Goal: Task Accomplishment & Management: Complete application form

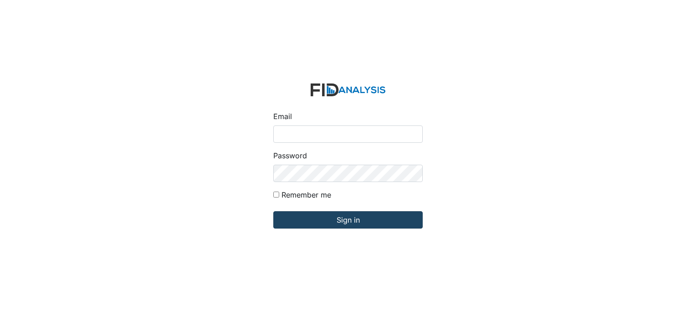
type input "[EMAIL_ADDRESS][DOMAIN_NAME]"
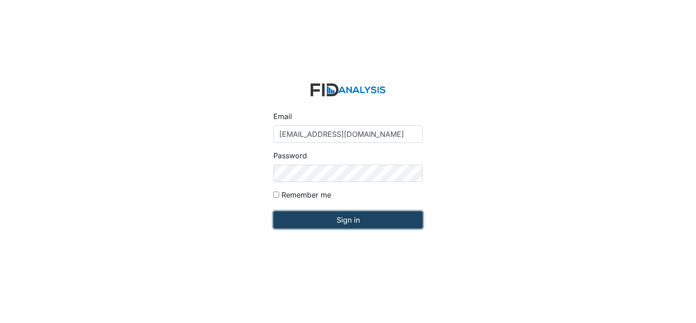
click at [361, 219] on input "Sign in" at bounding box center [347, 219] width 149 height 17
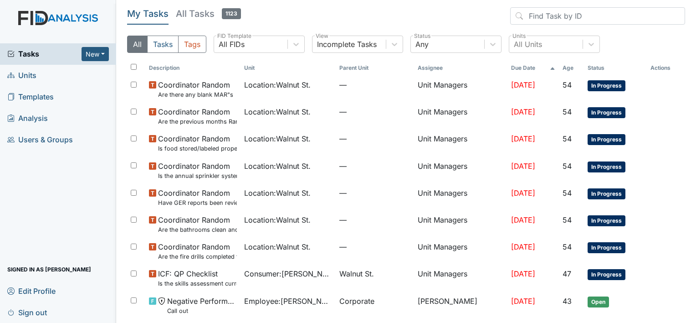
click at [190, 16] on h5 "All Tasks 1123" at bounding box center [208, 13] width 65 height 13
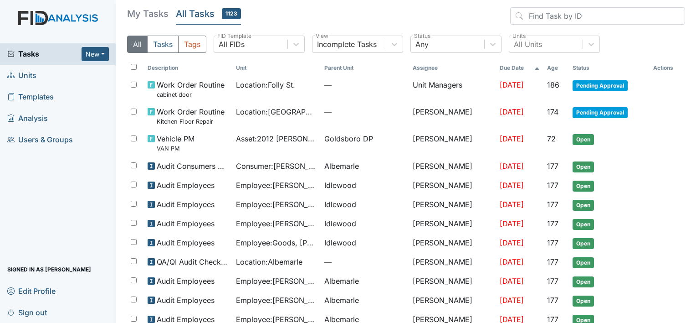
click at [141, 18] on h5 "My Tasks" at bounding box center [147, 13] width 41 height 13
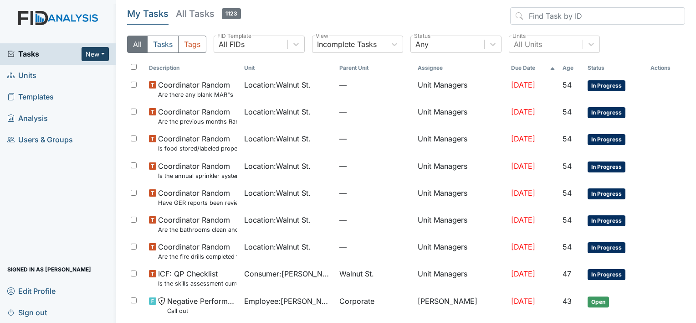
click at [95, 50] on button "New" at bounding box center [95, 54] width 27 height 14
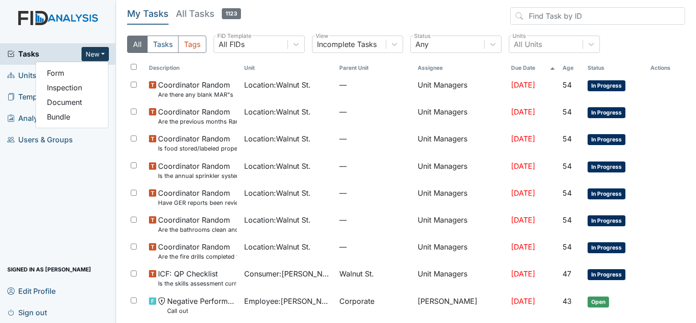
click at [268, 14] on header "My Tasks All Tasks 1123" at bounding box center [406, 17] width 558 height 21
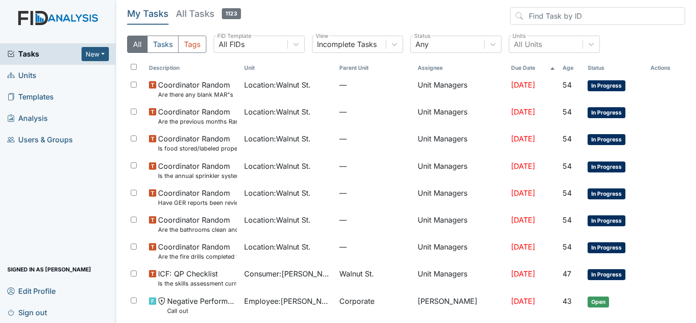
click at [27, 75] on span "Units" at bounding box center [21, 75] width 29 height 14
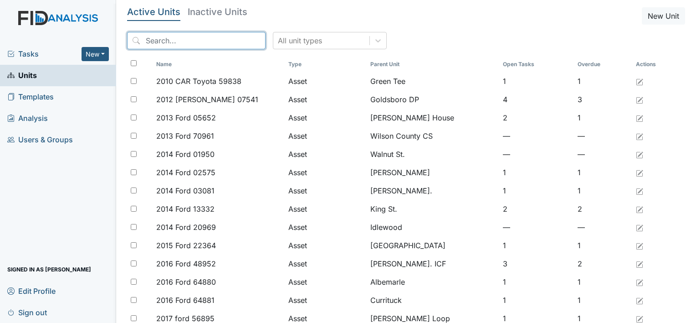
click at [197, 38] on input "search" at bounding box center [196, 40] width 139 height 17
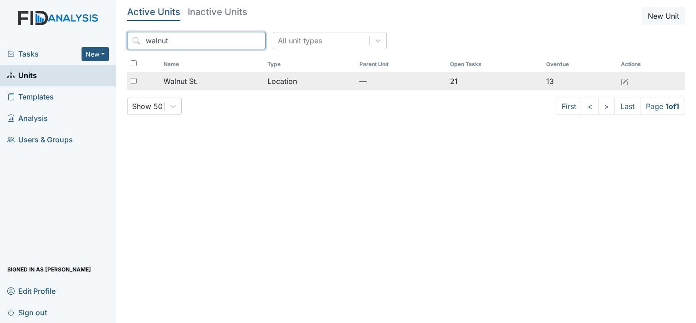
type input "walnut"
click at [208, 87] on td "Walnut St." at bounding box center [212, 81] width 104 height 18
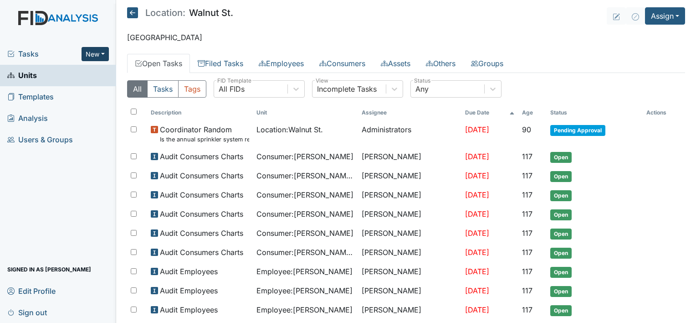
click at [101, 55] on button "New" at bounding box center [95, 54] width 27 height 14
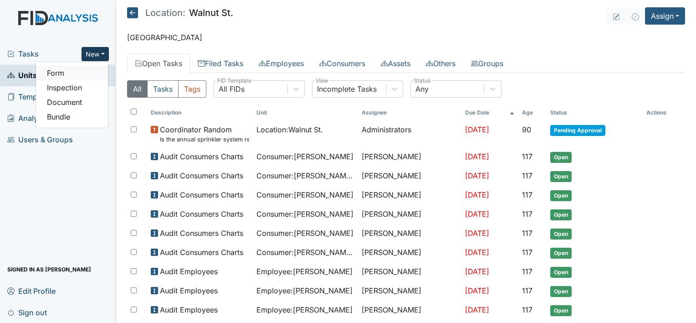
click at [59, 75] on link "Form" at bounding box center [72, 73] width 72 height 15
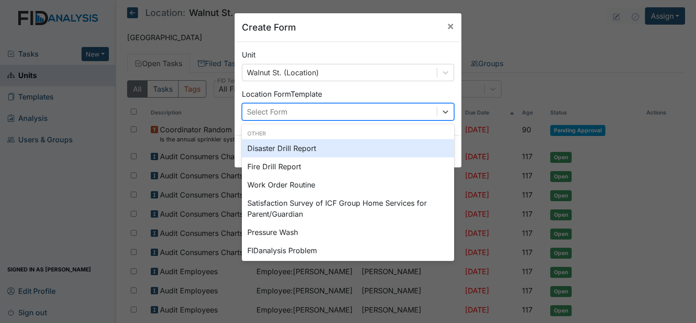
click at [272, 115] on div "Select Form" at bounding box center [267, 111] width 41 height 11
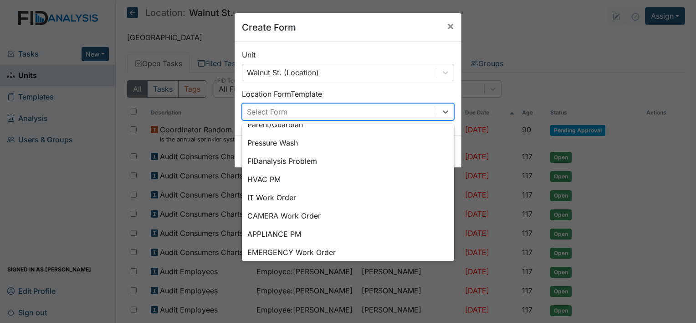
scroll to position [113, 0]
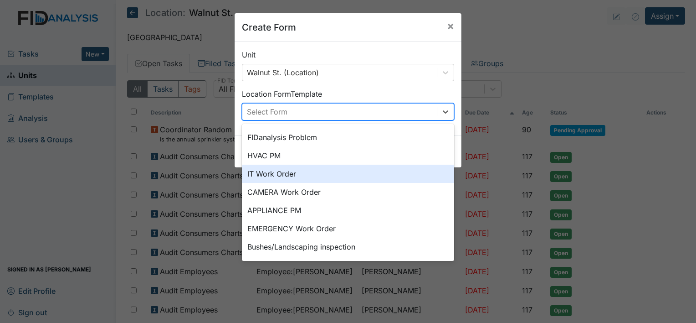
click at [321, 172] on div "IT Work Order" at bounding box center [348, 173] width 212 height 18
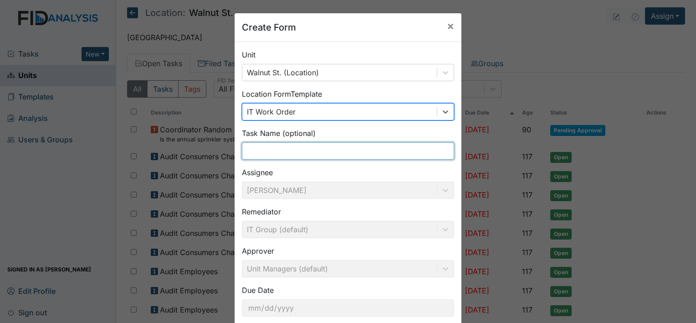
click at [286, 145] on input "text" at bounding box center [348, 150] width 212 height 17
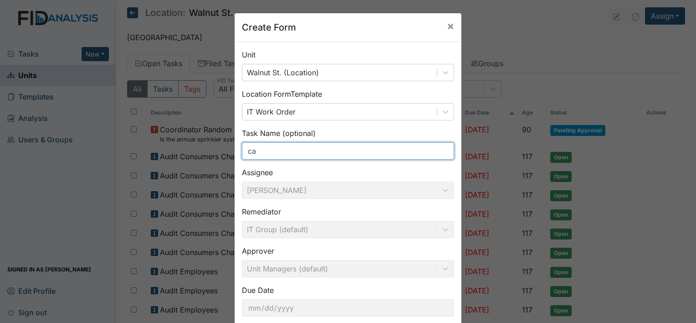
type input "c"
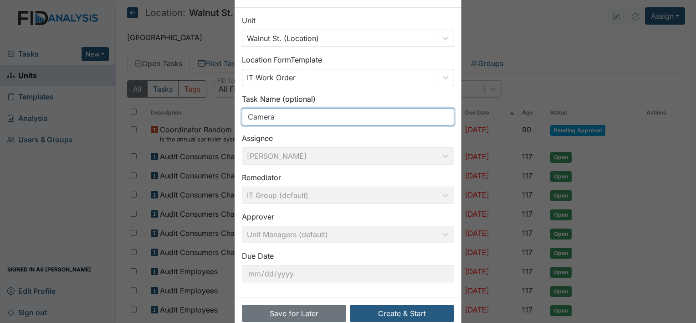
scroll to position [53, 0]
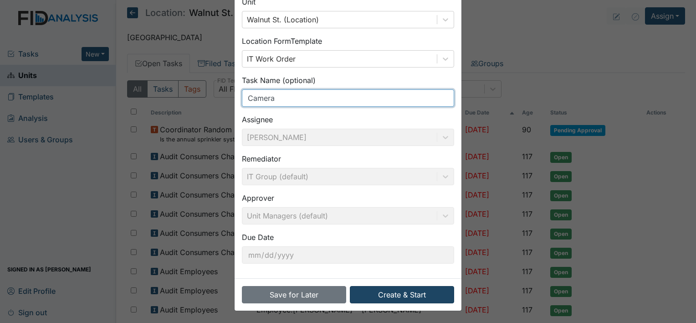
type input "Camera"
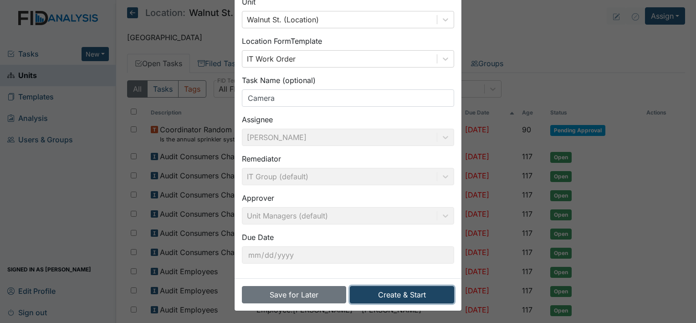
click at [408, 293] on button "Create & Start" at bounding box center [402, 294] width 104 height 17
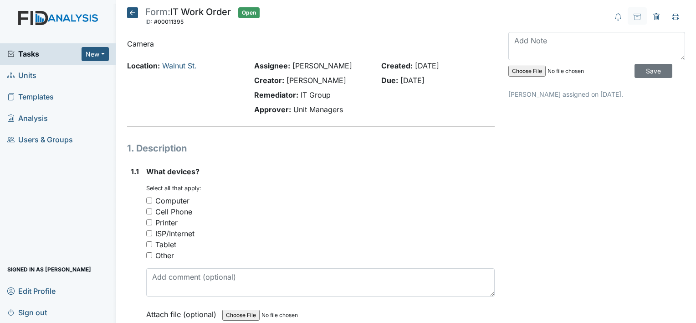
click at [336, 183] on div "What devices? You must select one or more of the below options. Select all that…" at bounding box center [320, 246] width 349 height 160
click at [145, 199] on div "1.1 What devices? You must select one or more of the below options. Select all …" at bounding box center [311, 249] width 368 height 167
click at [150, 201] on input "Computer" at bounding box center [149, 200] width 6 height 6
checkbox input "true"
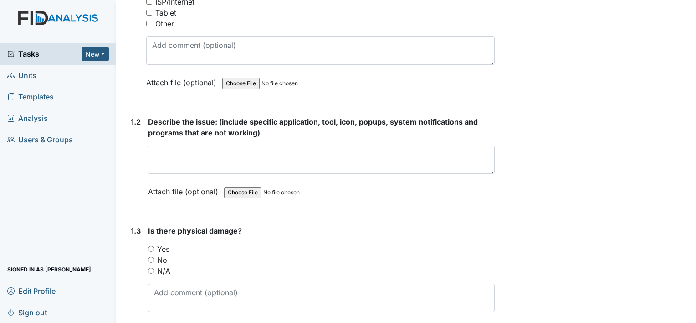
scroll to position [243, 0]
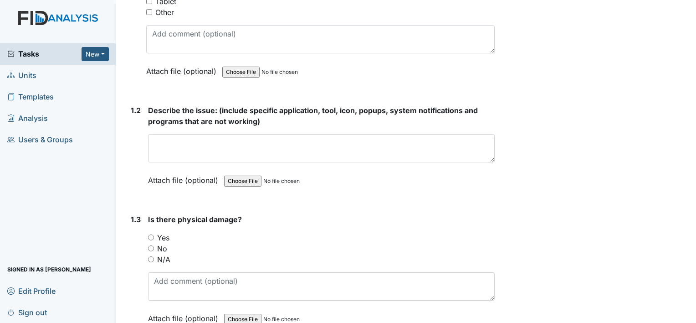
click at [237, 131] on div "Describe the issue: (include specific application, tool, icon, popups, system n…" at bounding box center [321, 148] width 347 height 87
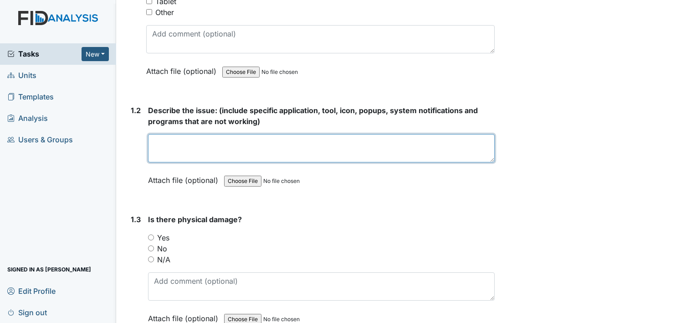
click at [221, 140] on textarea at bounding box center [321, 148] width 347 height 28
type textarea "t"
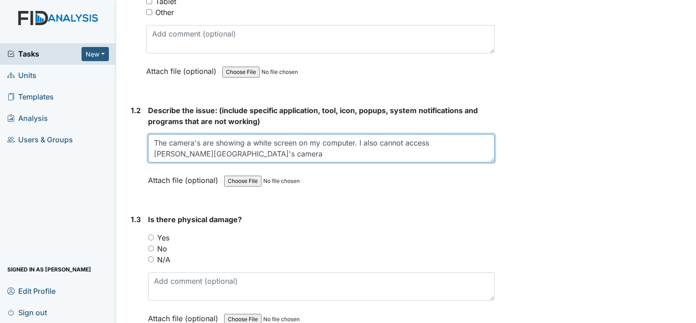
click at [194, 155] on textarea "The camera's are showing a white screen on my computer. I also cannot access Mc…" at bounding box center [321, 148] width 347 height 28
type textarea "The cameras are showing a white screen on my computer. I also cannot access Mck…"
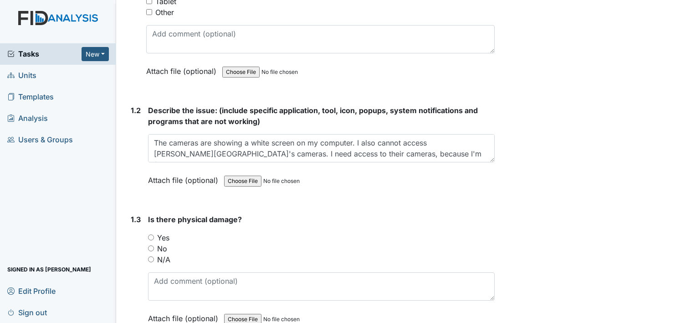
click at [151, 246] on input "No" at bounding box center [151, 248] width 6 height 6
radio input "true"
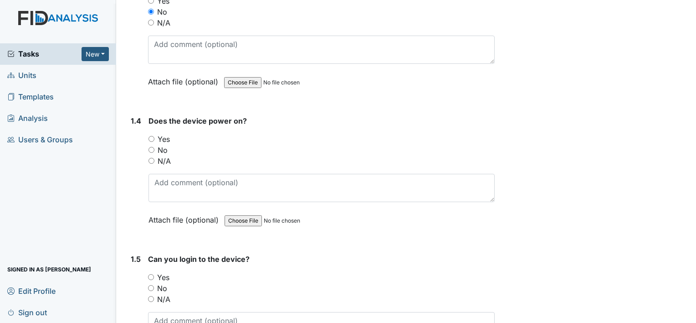
scroll to position [527, 0]
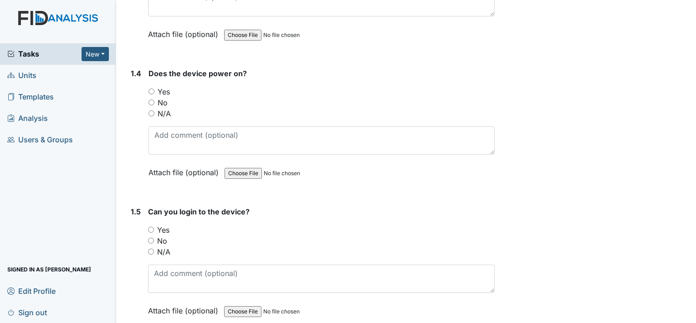
click at [148, 89] on div "1.4 Does the device power on? You must select one of the below options. Yes No …" at bounding box center [311, 129] width 368 height 123
click at [151, 90] on input "Yes" at bounding box center [152, 91] width 6 height 6
radio input "true"
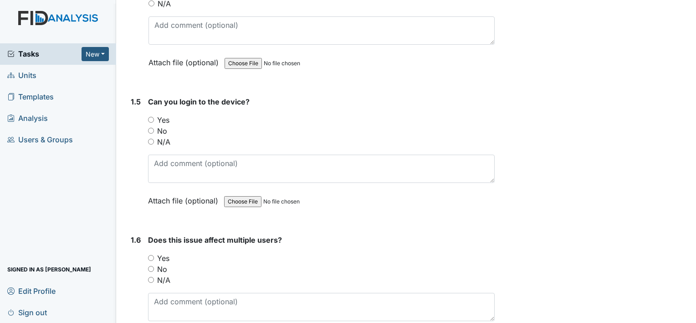
scroll to position [641, 0]
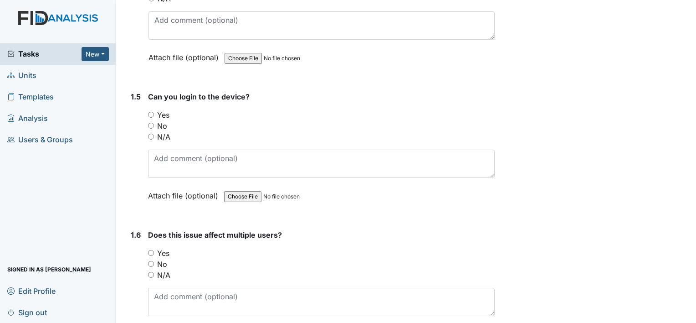
click at [151, 112] on input "Yes" at bounding box center [151, 115] width 6 height 6
radio input "true"
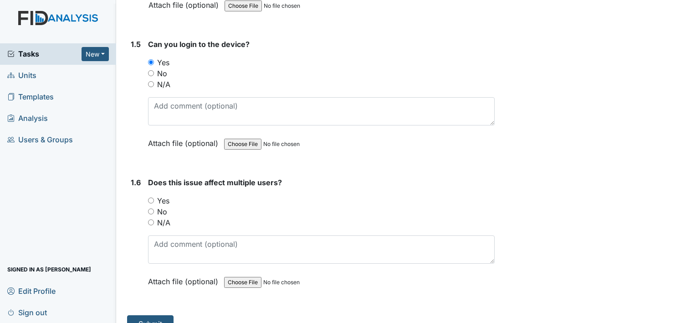
scroll to position [708, 0]
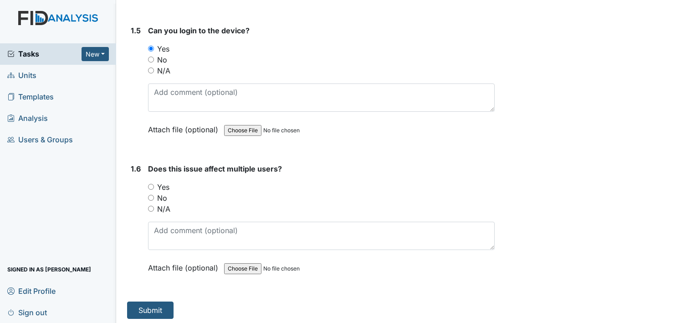
click at [150, 195] on input "No" at bounding box center [151, 198] width 6 height 6
radio input "true"
click at [145, 308] on button "Submit" at bounding box center [150, 309] width 46 height 17
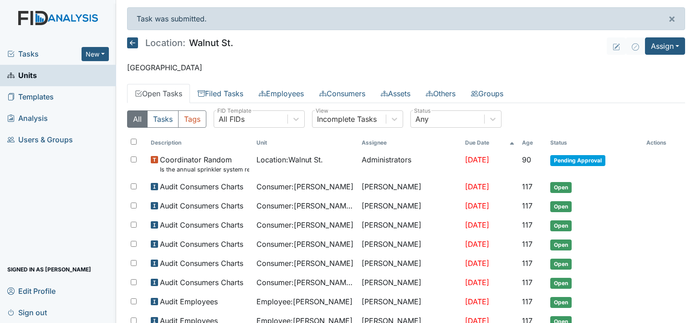
click at [31, 58] on span "Tasks" at bounding box center [44, 53] width 74 height 11
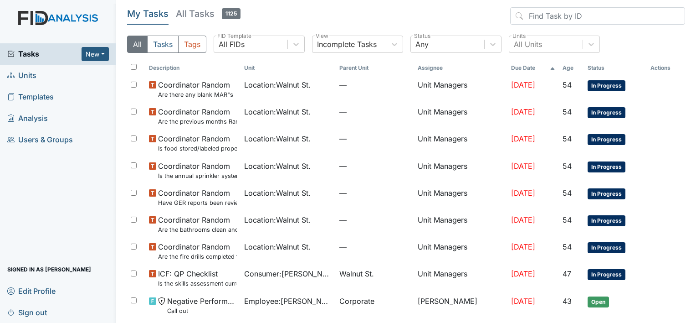
click at [39, 73] on link "Units" at bounding box center [58, 75] width 116 height 21
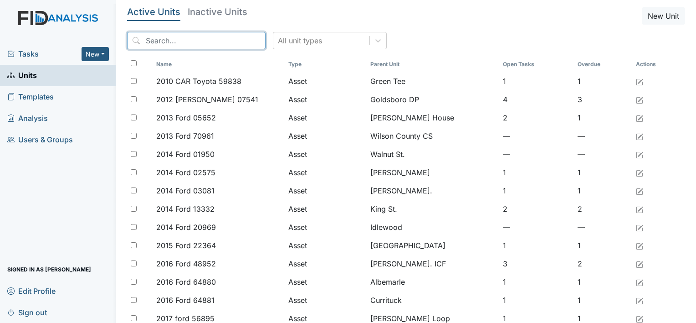
click at [209, 38] on input "search" at bounding box center [196, 40] width 139 height 17
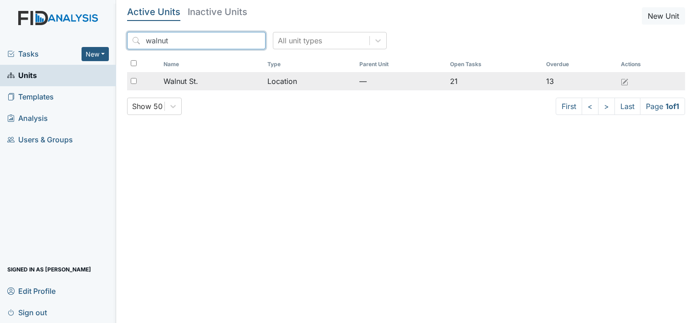
type input "walnut"
click at [210, 79] on div "Walnut St." at bounding box center [212, 81] width 97 height 11
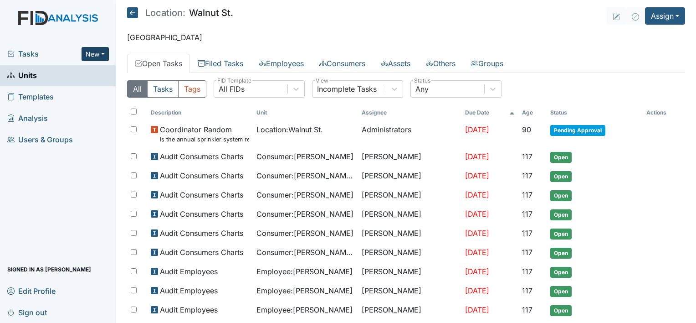
click at [95, 51] on button "New" at bounding box center [95, 54] width 27 height 14
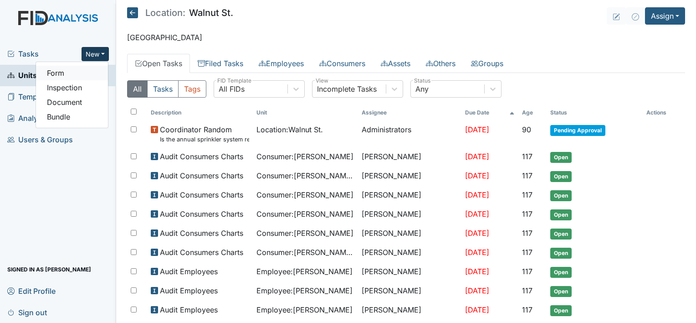
click at [76, 75] on link "Form" at bounding box center [72, 73] width 72 height 15
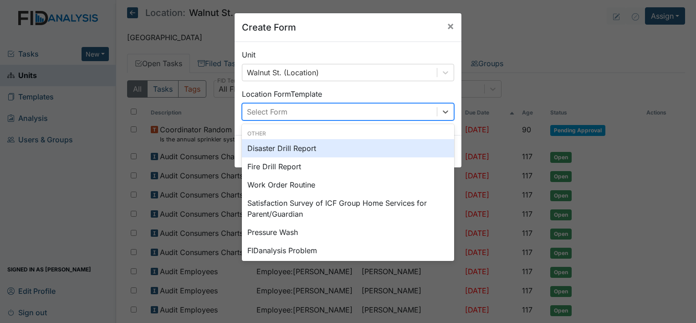
click at [308, 108] on div "Select Form" at bounding box center [339, 111] width 195 height 16
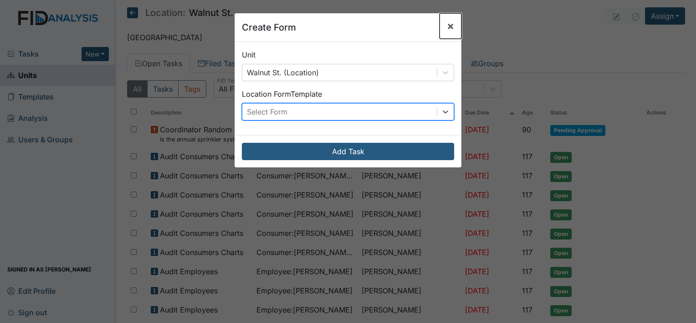
click at [451, 25] on button "×" at bounding box center [451, 26] width 22 height 26
